Goal: Task Accomplishment & Management: Manage account settings

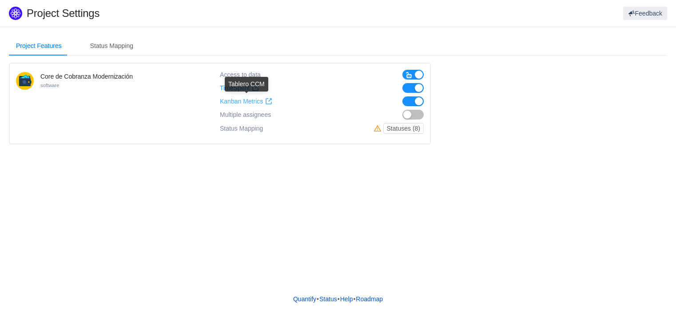
click at [247, 102] on span "Kanban Metrics" at bounding box center [241, 102] width 43 height 8
click at [111, 48] on div "Status Mapping" at bounding box center [111, 46] width 57 height 20
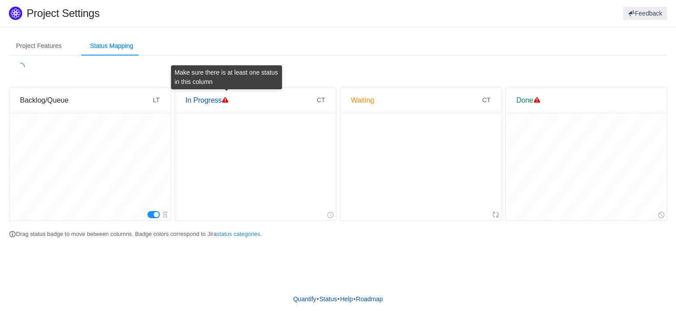
click at [224, 97] on span at bounding box center [225, 99] width 7 height 7
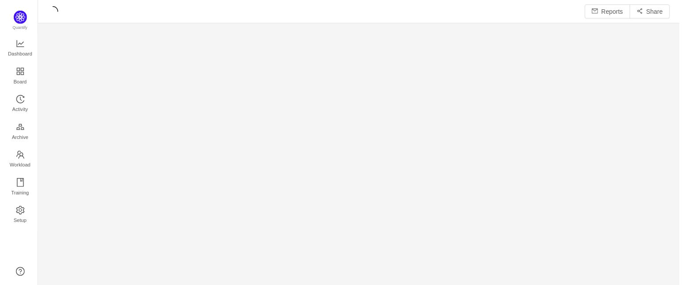
scroll to position [274, 626]
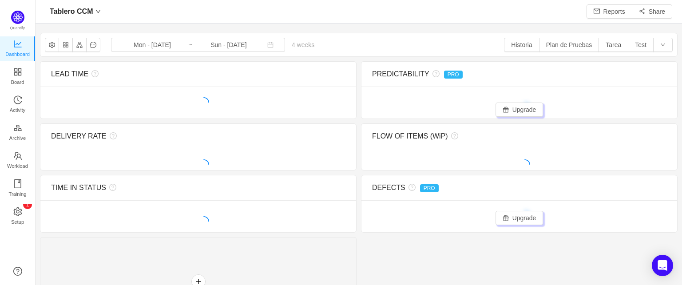
scroll to position [11, 11]
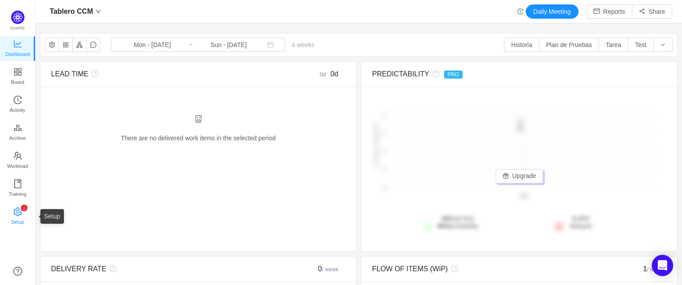
click at [20, 219] on span "Setup" at bounding box center [17, 222] width 13 height 18
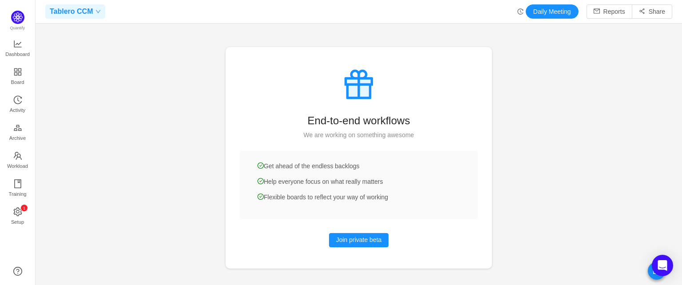
click at [68, 12] on span "Tablero CCM" at bounding box center [71, 11] width 43 height 14
click at [68, 48] on span "Tablero CCM" at bounding box center [69, 47] width 36 height 9
